Goal: Ask a question

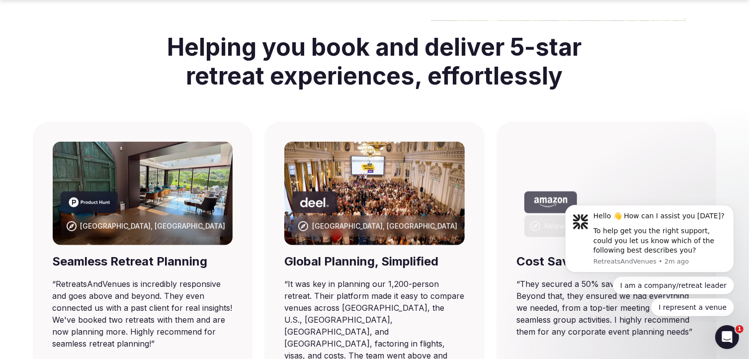
scroll to position [586, 0]
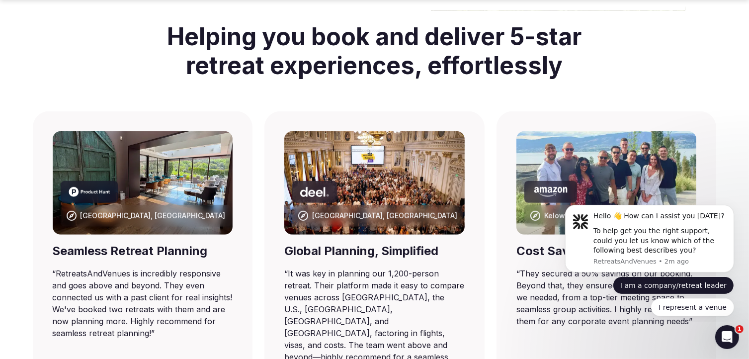
click at [691, 284] on button "I am a company/retreat leader" at bounding box center [672, 285] width 121 height 18
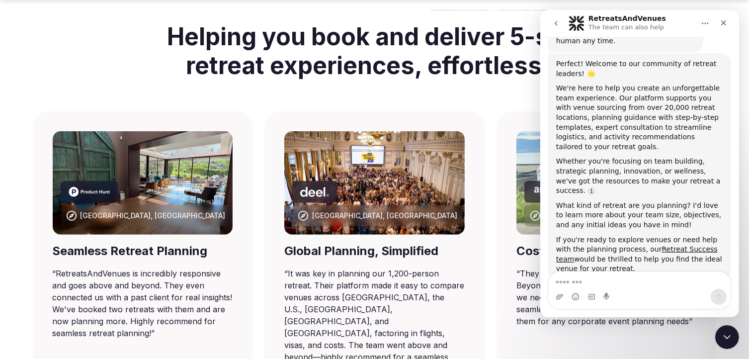
scroll to position [291, 0]
click at [564, 282] on textarea "Message…" at bounding box center [639, 280] width 182 height 17
type textarea "*"
type textarea "**********"
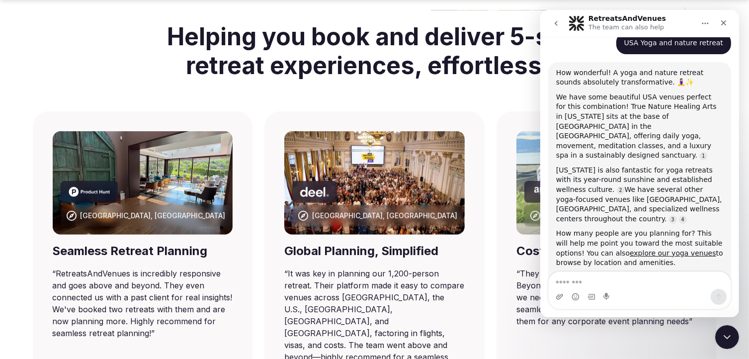
scroll to position [1, 0]
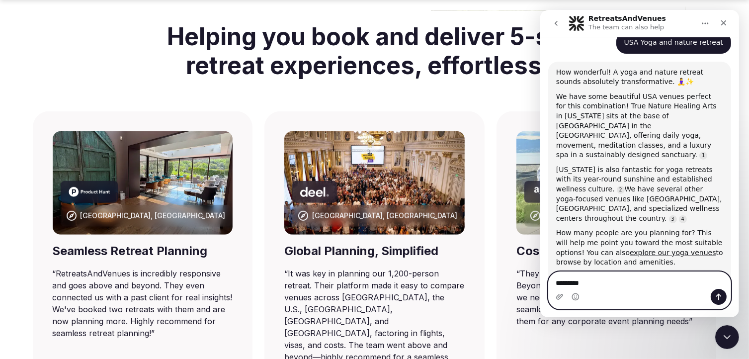
type textarea "**********"
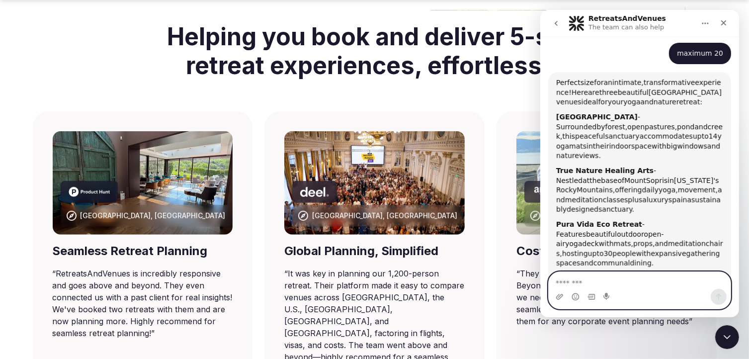
scroll to position [819, 0]
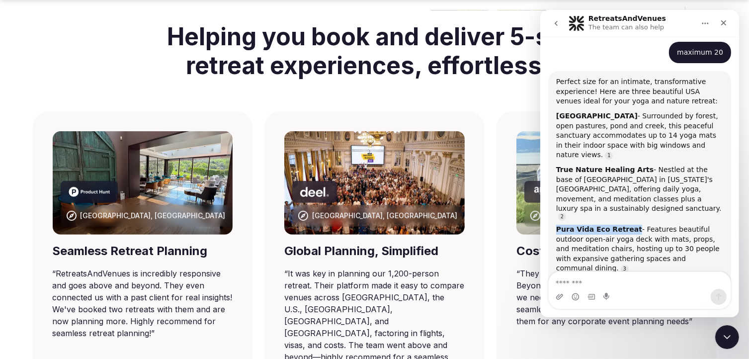
drag, startPoint x: 624, startPoint y: 183, endPoint x: 553, endPoint y: 185, distance: 70.6
click at [553, 185] on div "Perfect size for an intimate, transformative experience! Here are three beautif…" at bounding box center [639, 197] width 183 height 252
copy b "Pura Vida Eco Retreat"
drag, startPoint x: 556, startPoint y: 130, endPoint x: 634, endPoint y: 134, distance: 78.6
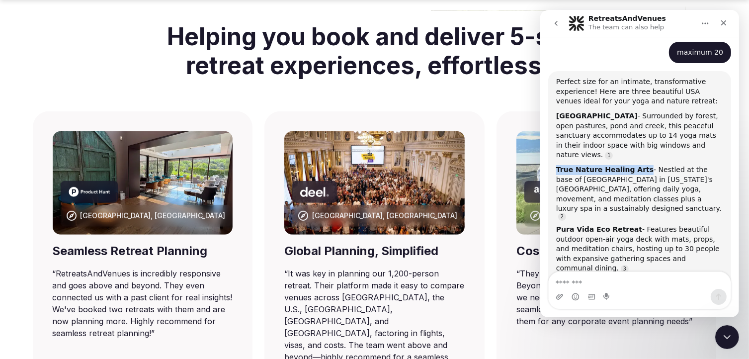
click at [634, 165] on div "True Nature Healing Arts - Nestled at the base of [GEOGRAPHIC_DATA] in [US_STAT…" at bounding box center [639, 192] width 167 height 55
copy b "True Nature Healing Arts"
